Goal: Communication & Community: Connect with others

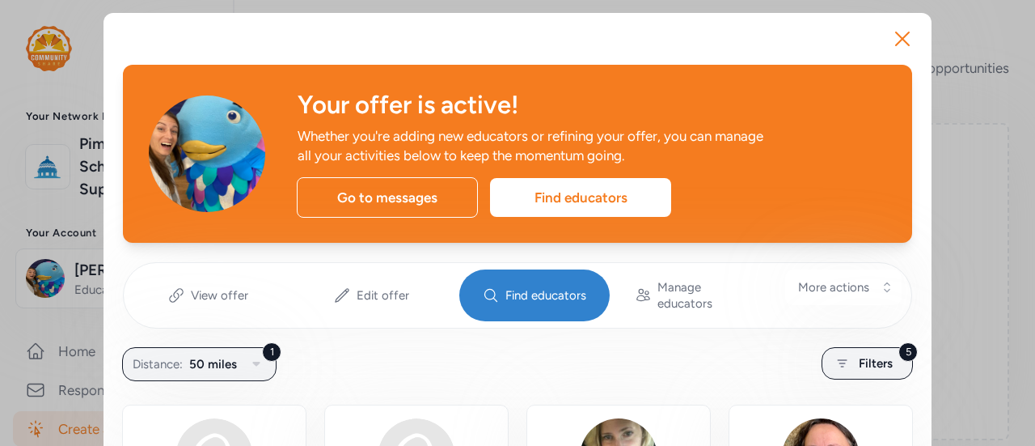
scroll to position [623, 0]
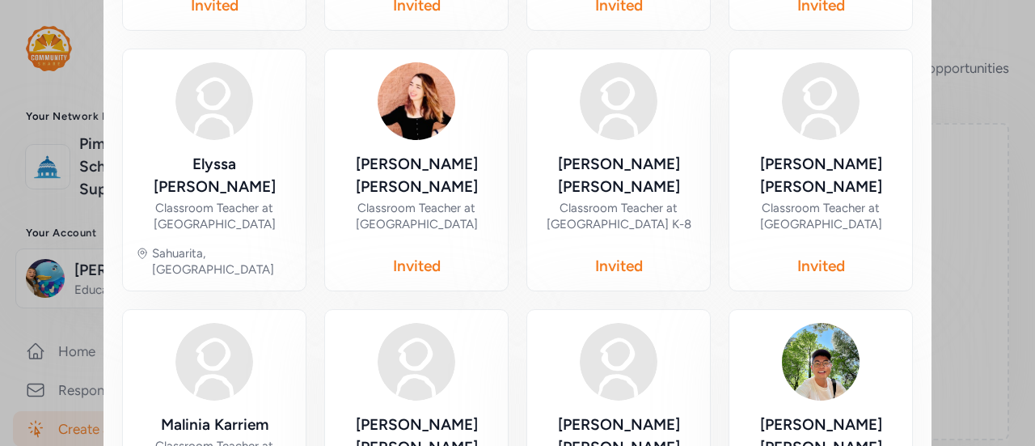
click at [987, 150] on div "Close Your offer is active! Whether you're adding new educators or refining you…" at bounding box center [517, 142] width 1035 height 1531
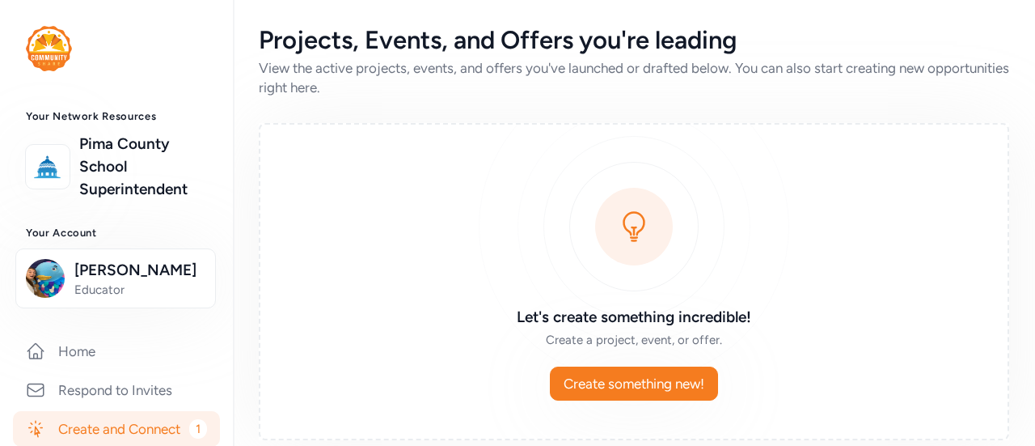
click at [443, 192] on div "Let's create something incredible! Create a project, event, or offer. Create so…" at bounding box center [634, 281] width 750 height 317
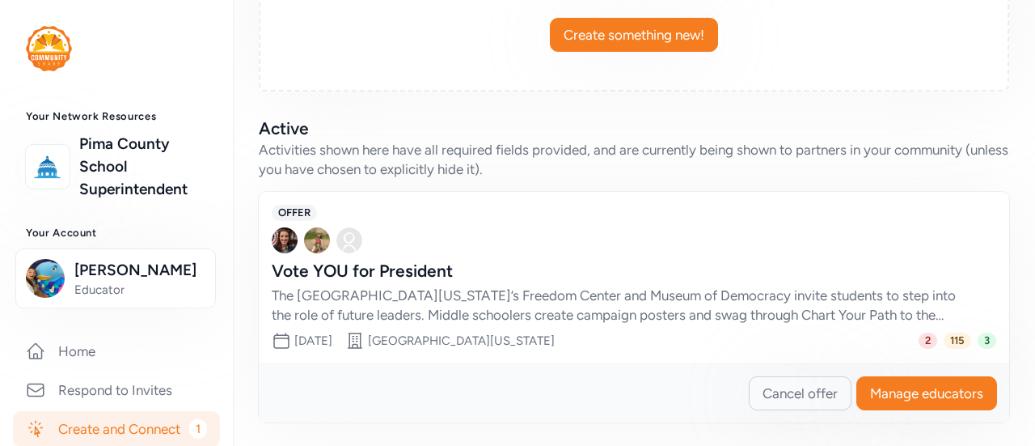
scroll to position [348, 0]
click at [699, 310] on div "The [GEOGRAPHIC_DATA][US_STATE]’s Freedom Center and Museum of Democracy invite…" at bounding box center [618, 305] width 692 height 39
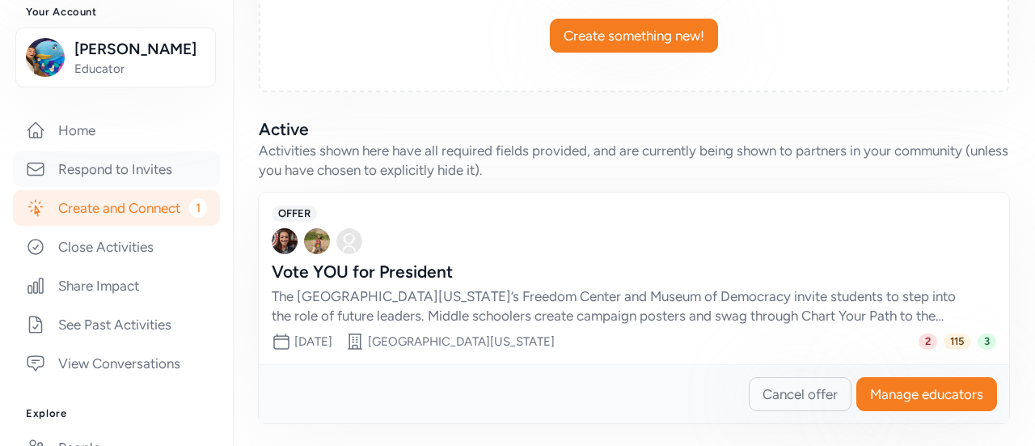
scroll to position [264, 0]
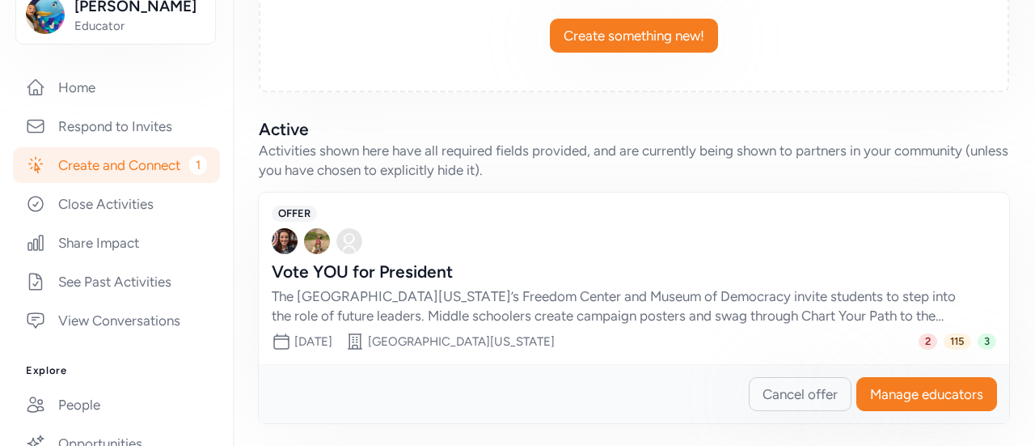
click at [341, 306] on div "The [GEOGRAPHIC_DATA][US_STATE]’s Freedom Center and Museum of Democracy invite…" at bounding box center [618, 305] width 692 height 39
click at [888, 381] on button "Manage educators" at bounding box center [926, 394] width 141 height 34
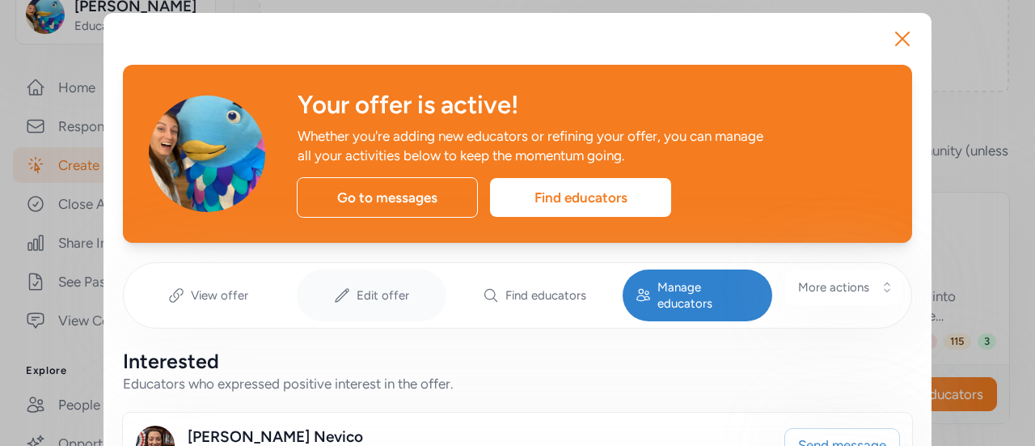
scroll to position [344, 0]
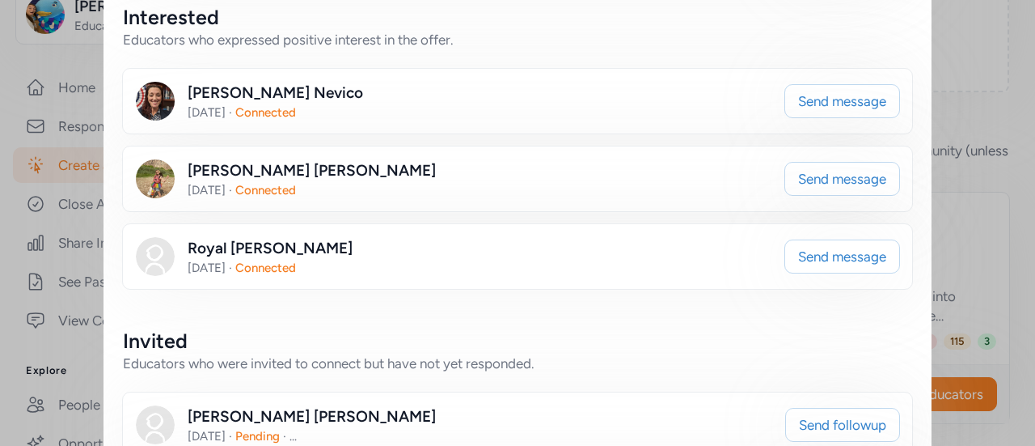
click at [260, 105] on span "Connected" at bounding box center [265, 112] width 61 height 15
click at [651, 82] on div "[PERSON_NAME] [DATE] · Connected" at bounding box center [454, 101] width 636 height 39
click at [799, 82] on div "Send message" at bounding box center [842, 101] width 114 height 39
click at [822, 95] on button "Send message" at bounding box center [842, 101] width 116 height 34
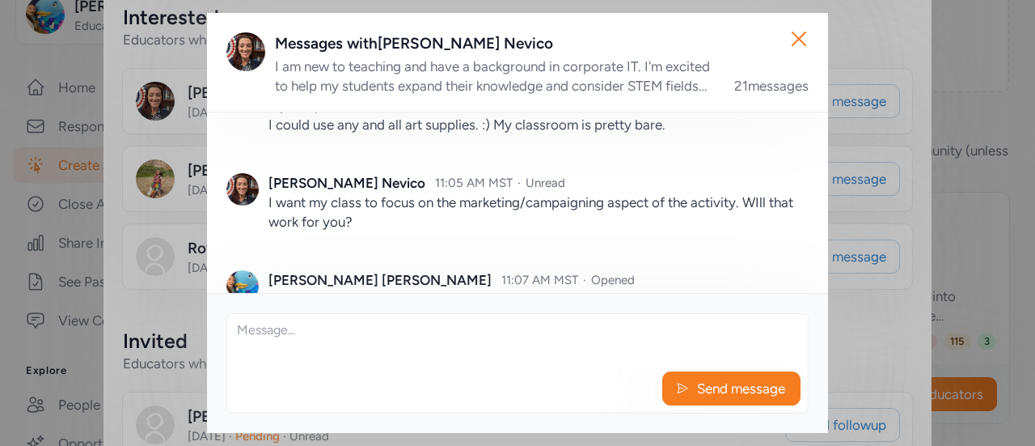
scroll to position [1666, 0]
click at [799, 34] on icon "button" at bounding box center [799, 39] width 26 height 26
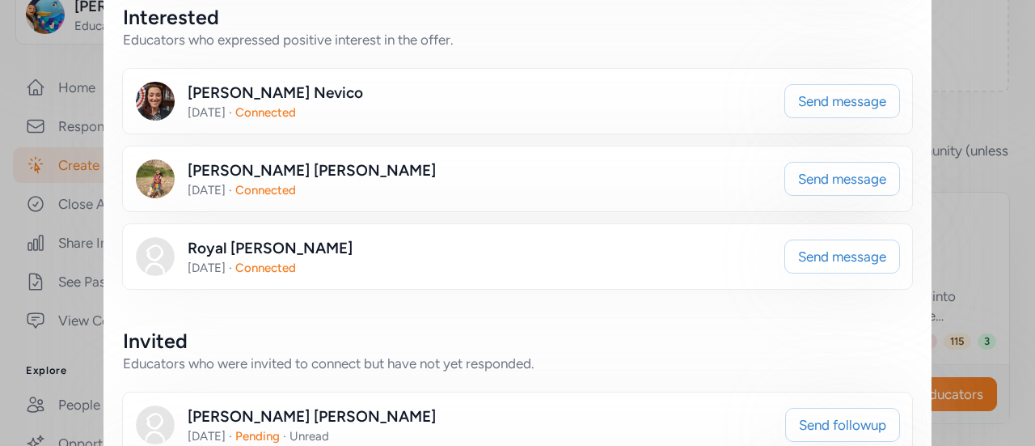
scroll to position [407, 0]
